Goal: Task Accomplishment & Management: Complete application form

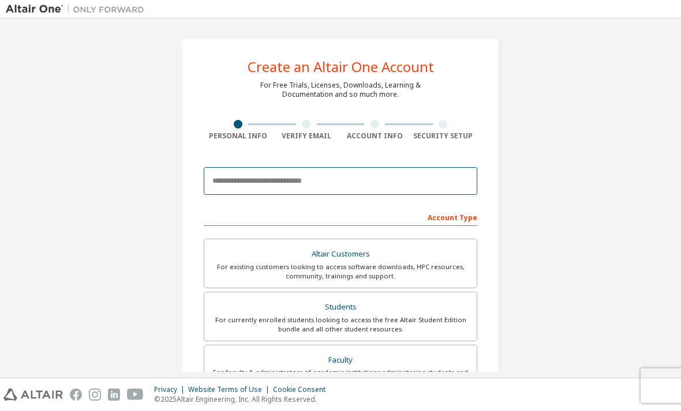
click at [237, 177] on input "email" at bounding box center [340, 181] width 273 height 28
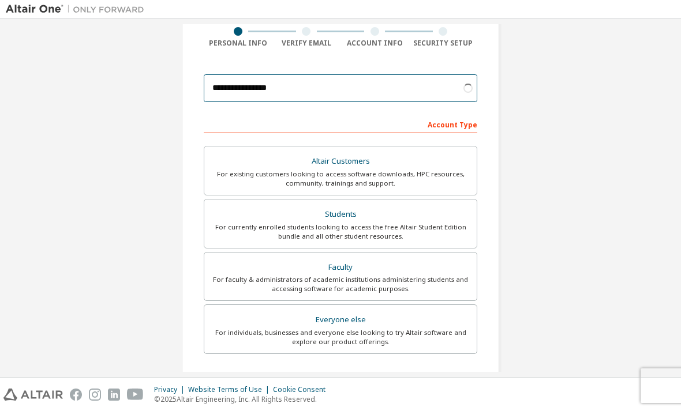
scroll to position [93, 0]
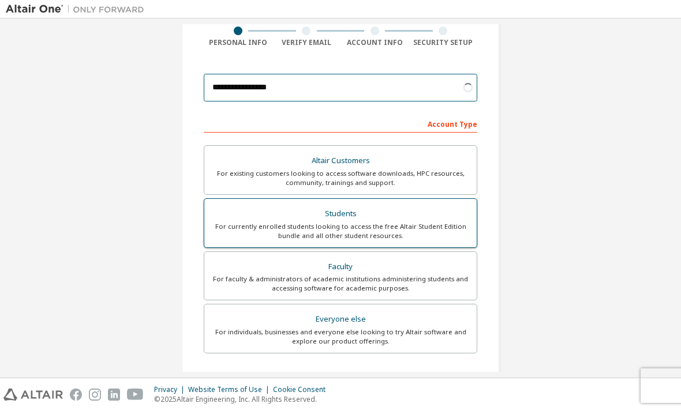
type input "**********"
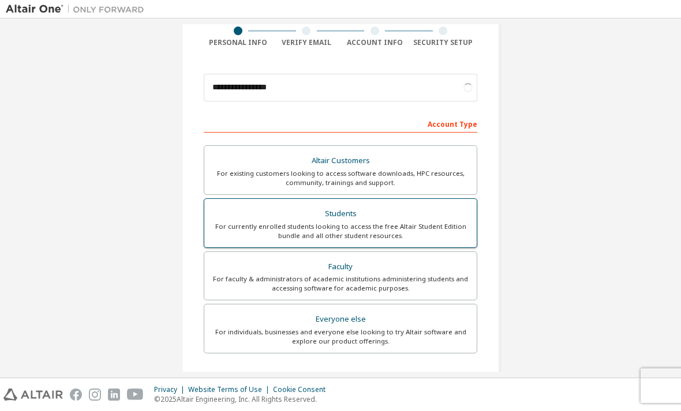
click at [247, 222] on div "For currently enrolled students looking to access the free Altair Student Editi…" at bounding box center [340, 231] width 258 height 18
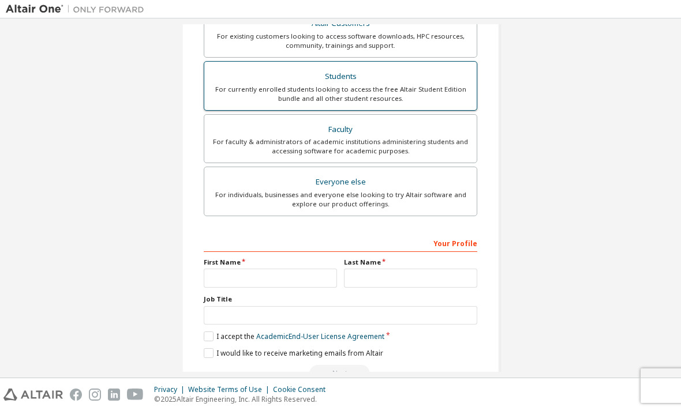
scroll to position [230, 0]
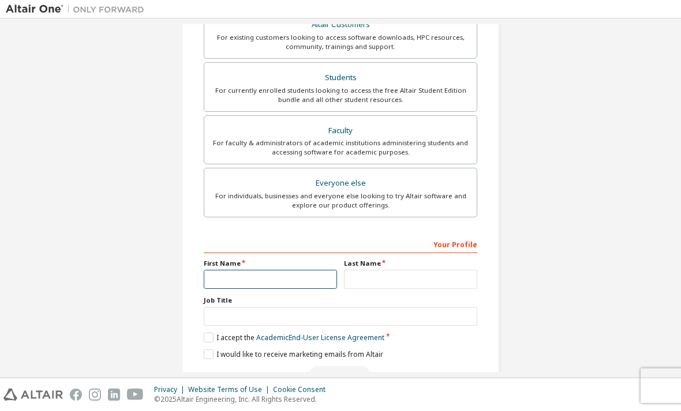
click at [217, 270] on input "text" at bounding box center [270, 279] width 133 height 19
type input "*****"
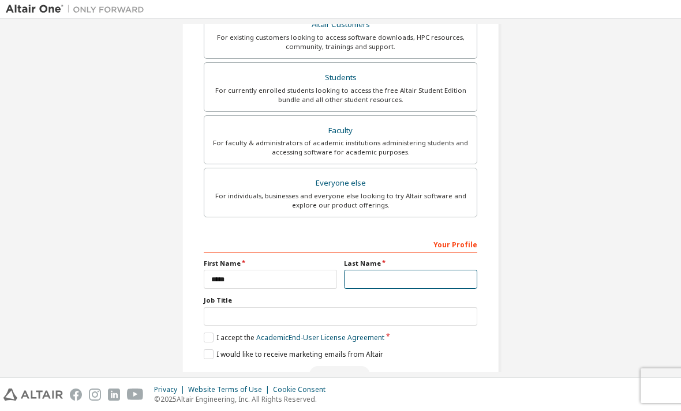
click at [394, 270] on input "text" at bounding box center [410, 279] width 133 height 19
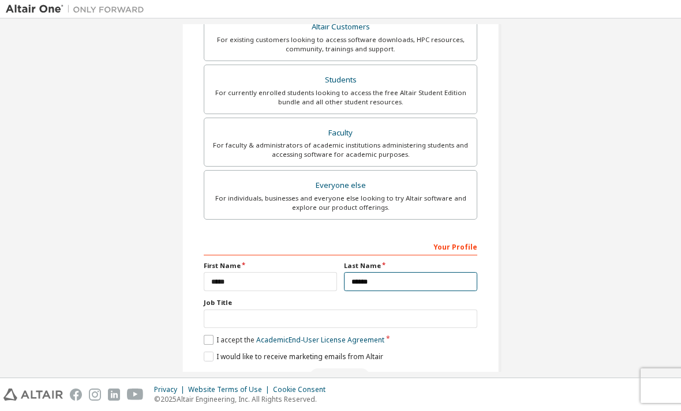
type input "******"
click at [205, 335] on label "I accept the Academic End-User License Agreement" at bounding box center [294, 340] width 181 height 10
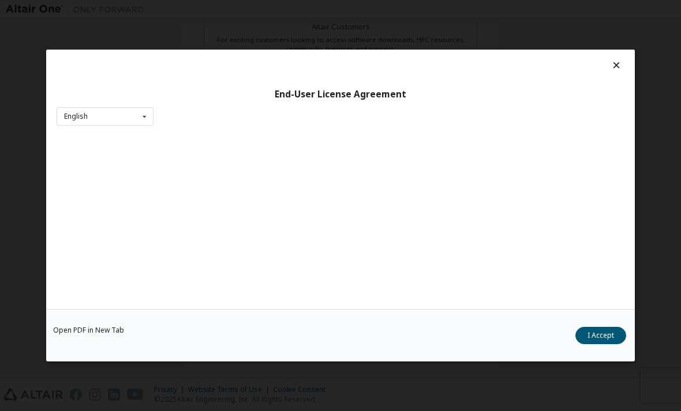
click at [201, 327] on div "Open PDF in New Tab I Accept" at bounding box center [340, 335] width 588 height 52
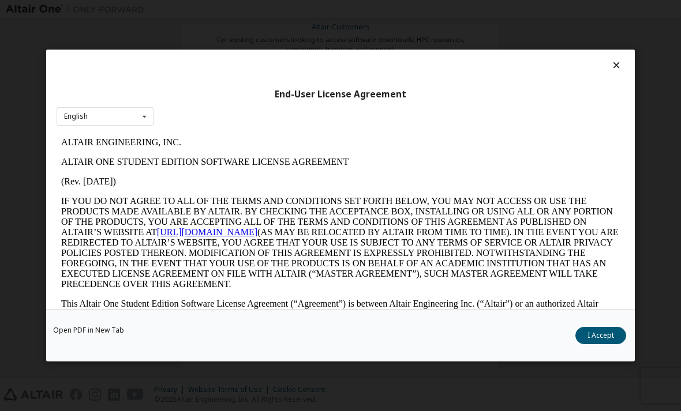
scroll to position [0, 0]
click at [607, 344] on button "I Accept" at bounding box center [600, 335] width 51 height 17
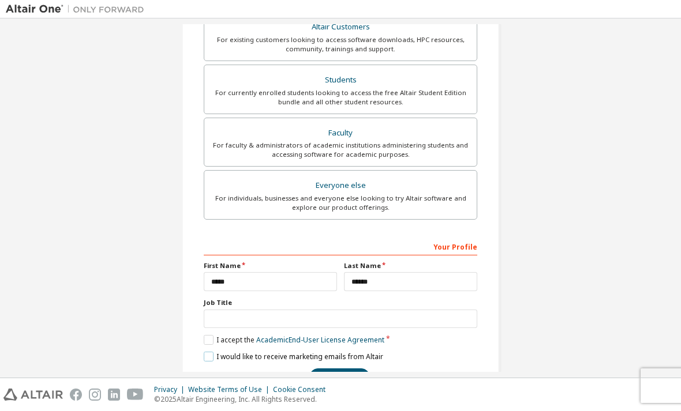
click at [213, 352] on label "I would like to receive marketing emails from Altair" at bounding box center [293, 357] width 179 height 10
click at [349, 369] on button "Next" at bounding box center [339, 377] width 61 height 17
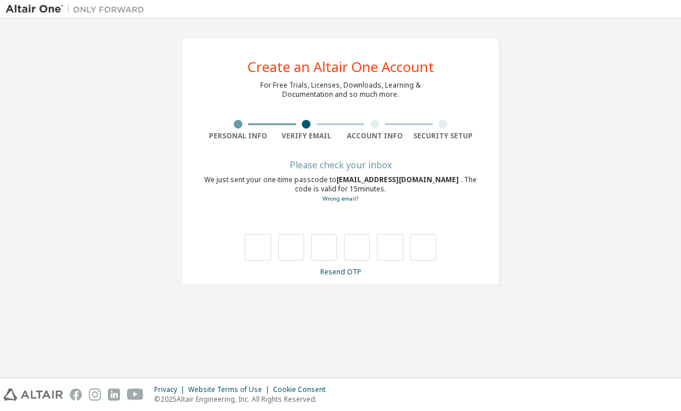
scroll to position [0, 0]
paste input "*"
type input "*"
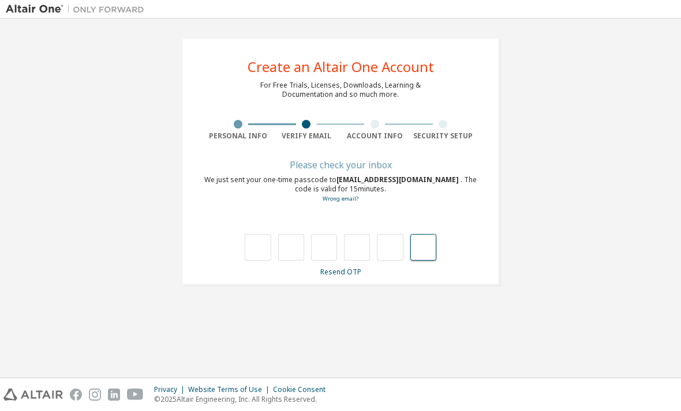
type input "*"
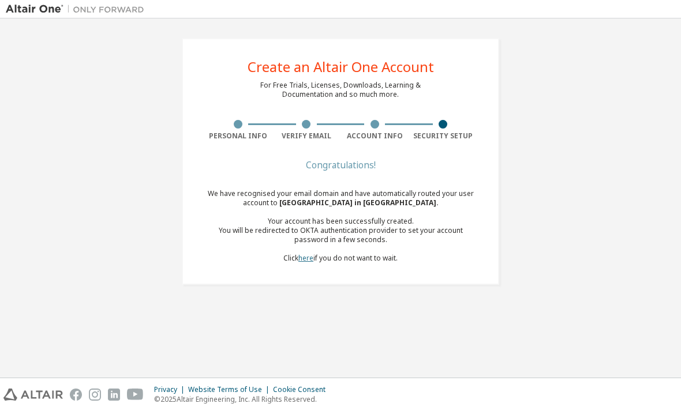
click at [311, 253] on link "here" at bounding box center [305, 258] width 15 height 10
